Goal: Task Accomplishment & Management: Complete application form

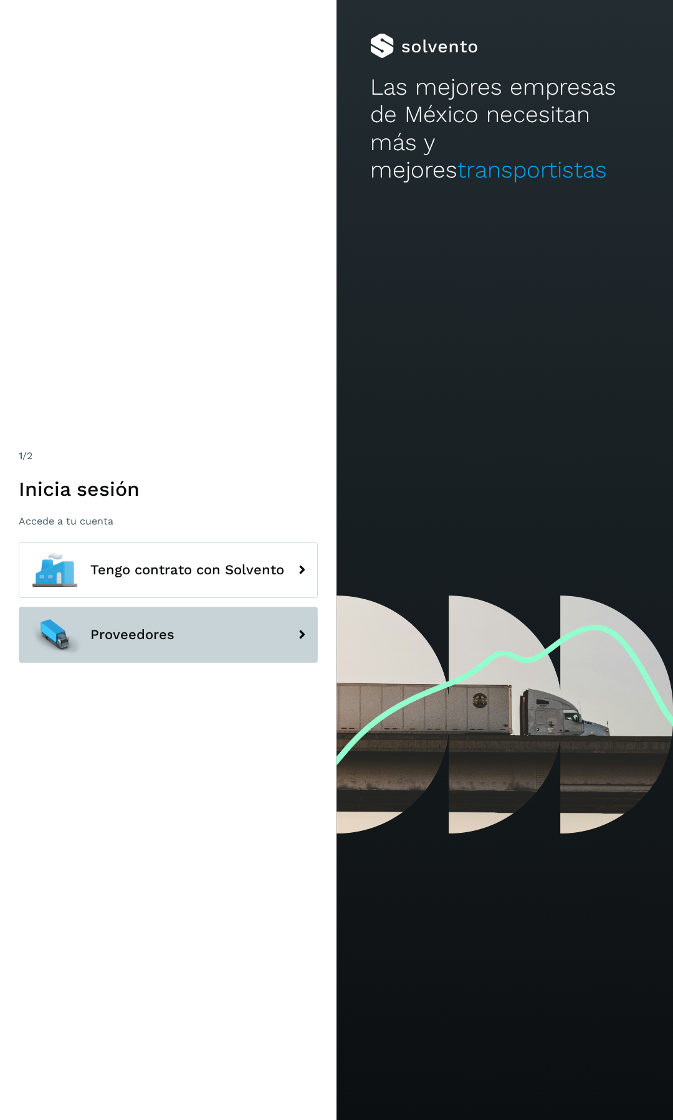
click at [157, 635] on span "Proveedores" at bounding box center [132, 635] width 84 height 15
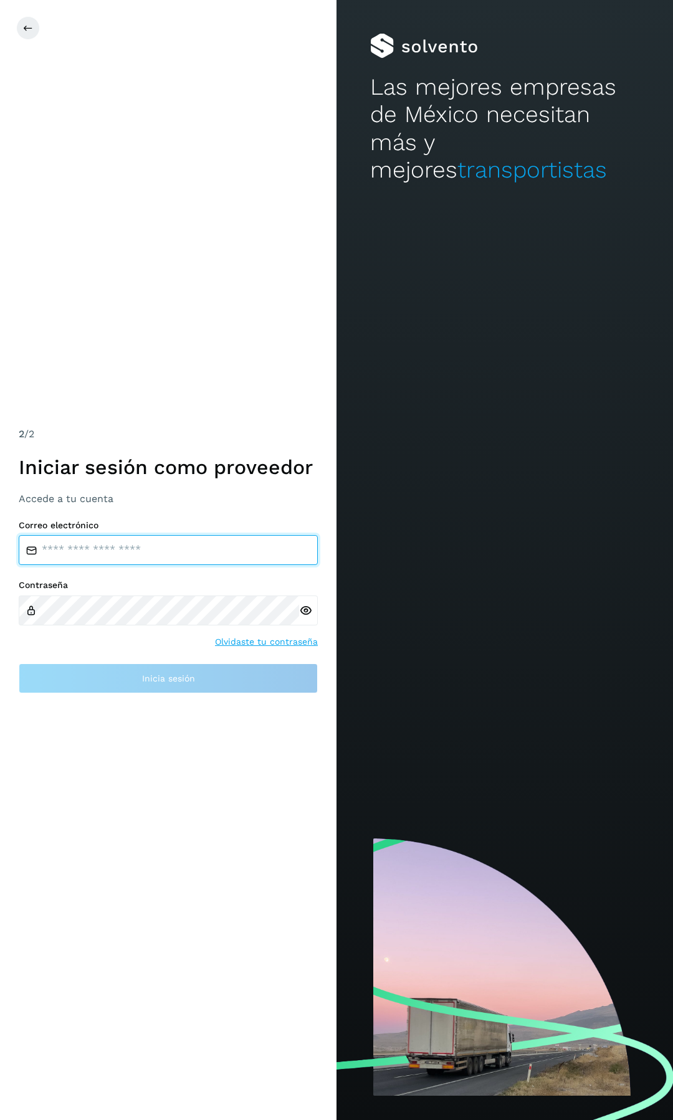
click at [181, 550] on input "email" at bounding box center [168, 550] width 299 height 30
type input "**********"
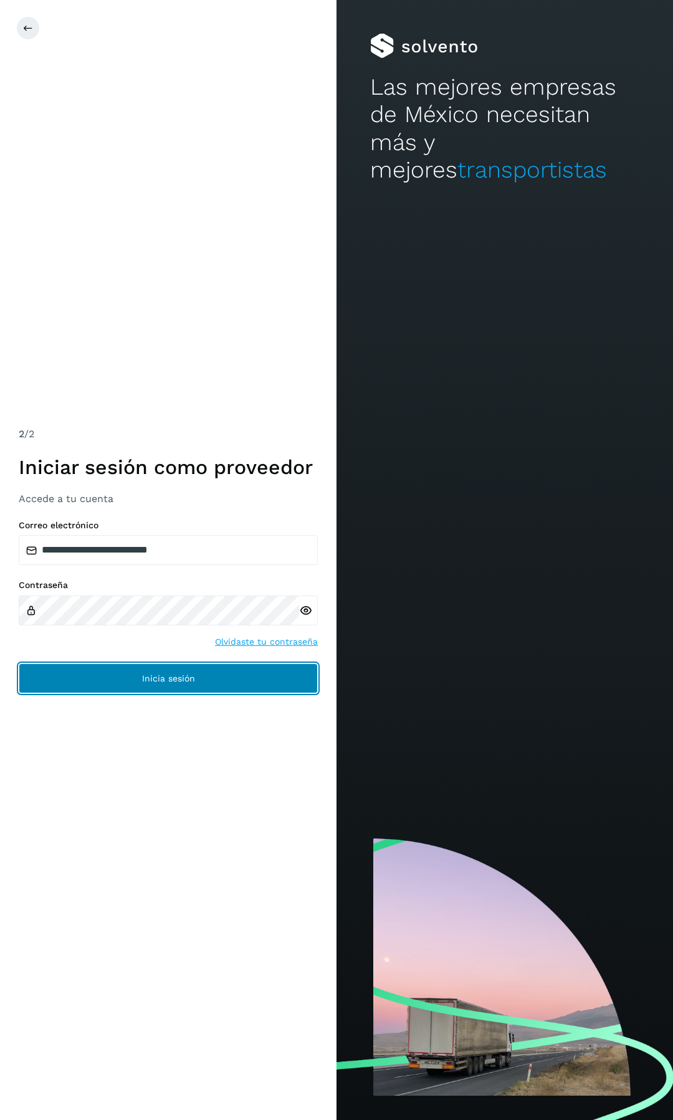
click at [178, 679] on span "Inicia sesión" at bounding box center [168, 678] width 53 height 9
